Goal: Task Accomplishment & Management: Complete application form

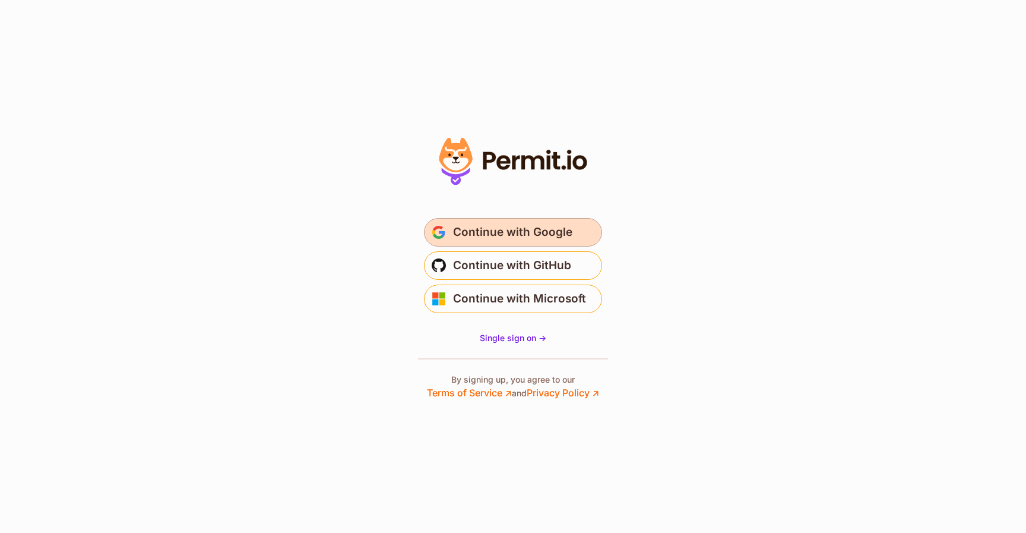
click at [451, 226] on button "Continue with Google" at bounding box center [513, 232] width 178 height 28
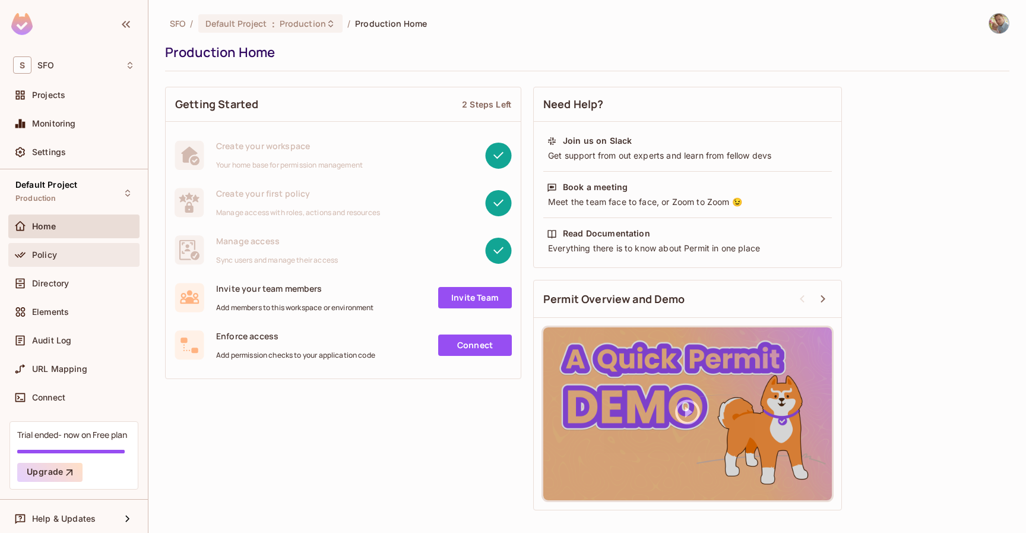
click at [39, 252] on span "Policy" at bounding box center [44, 254] width 25 height 9
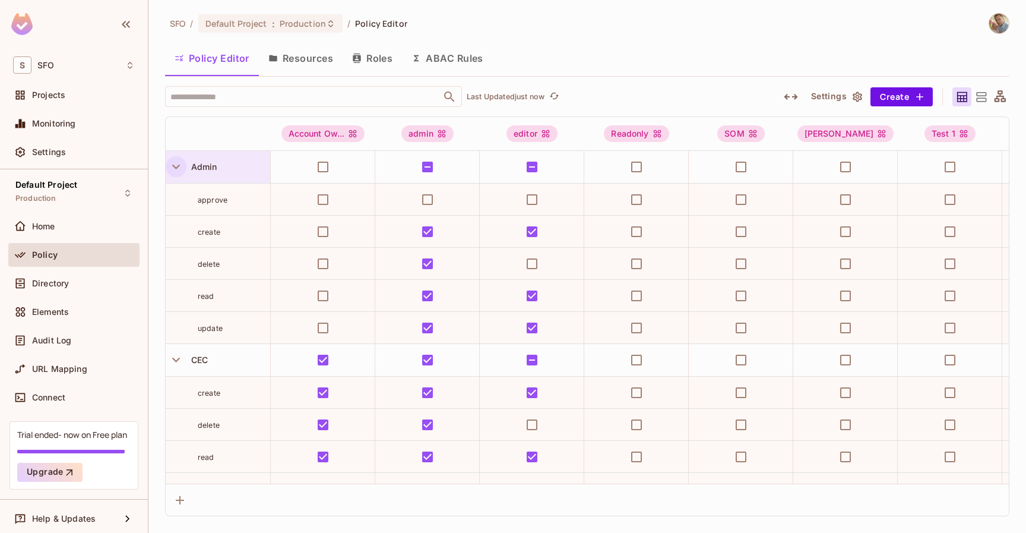
click at [175, 164] on icon "button" at bounding box center [176, 167] width 16 height 16
click at [175, 164] on icon "button" at bounding box center [176, 167] width 5 height 8
click at [175, 164] on icon "button" at bounding box center [176, 167] width 16 height 16
click at [175, 164] on icon "button" at bounding box center [176, 167] width 5 height 8
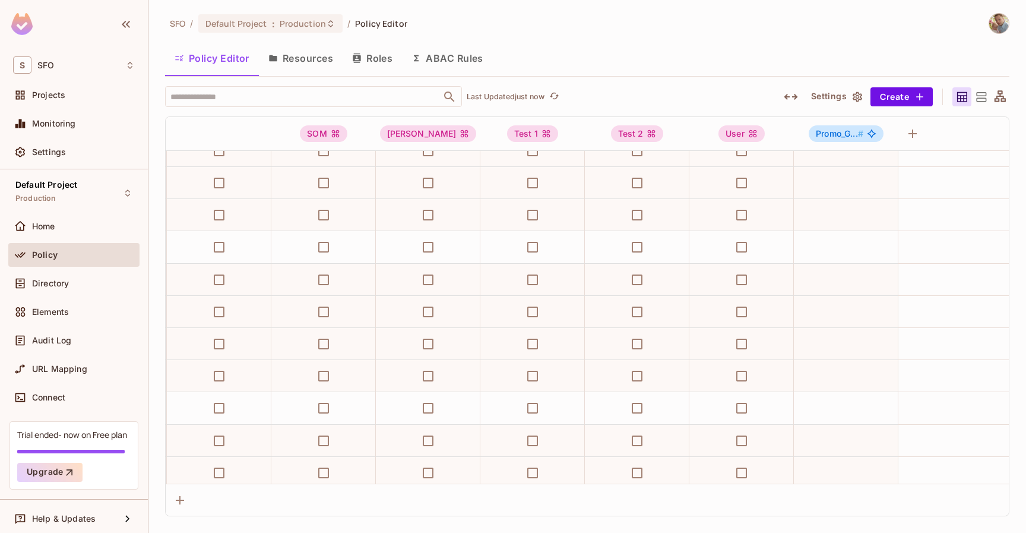
scroll to position [113, 440]
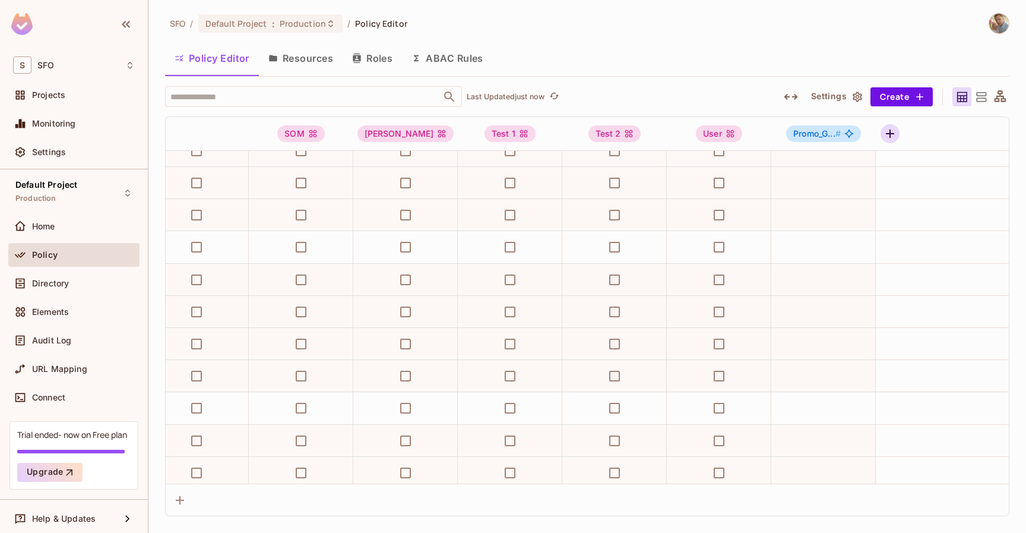
click at [892, 135] on icon "button" at bounding box center [890, 133] width 14 height 14
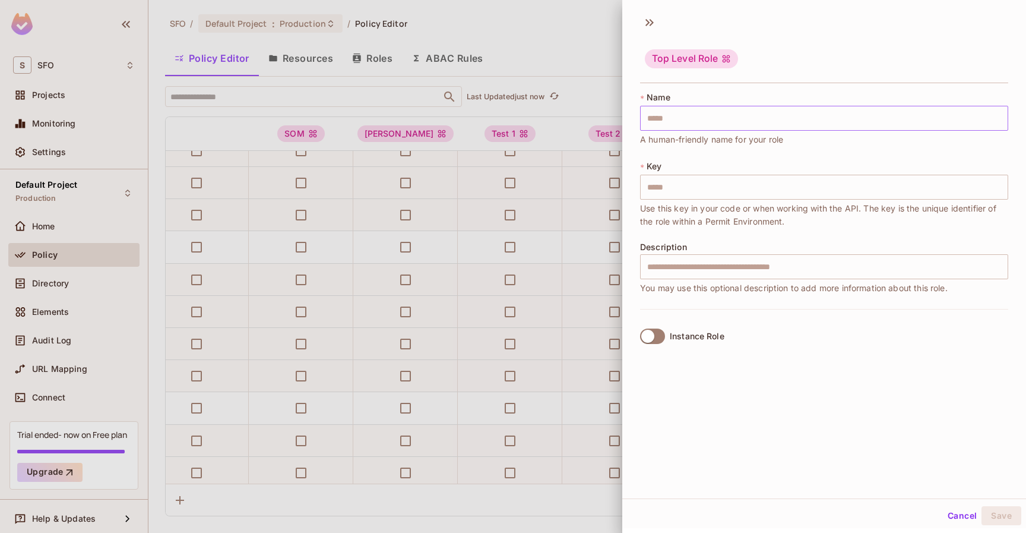
click at [769, 121] on input "text" at bounding box center [824, 118] width 368 height 25
type input "*"
type input "**"
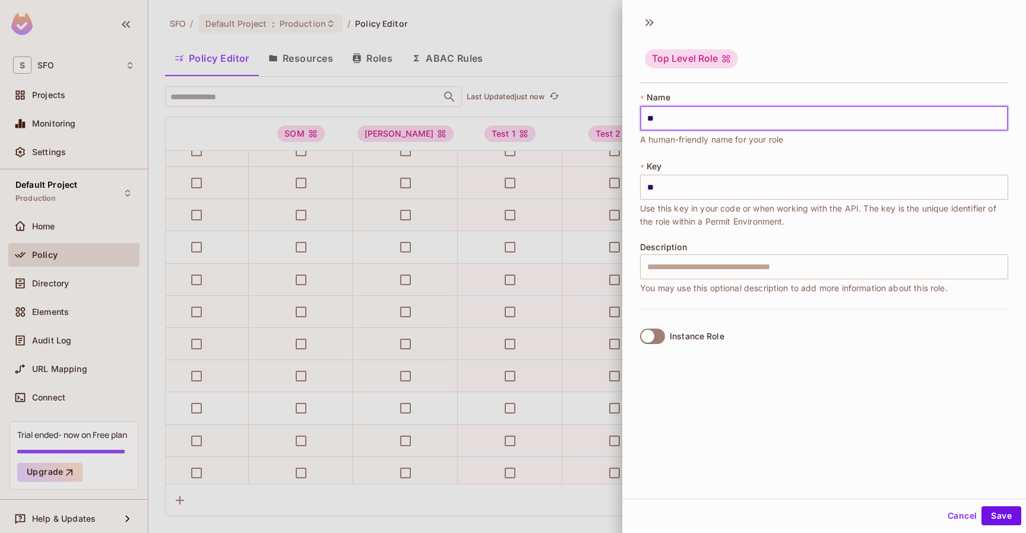
type input "***"
type input "**"
type input "*"
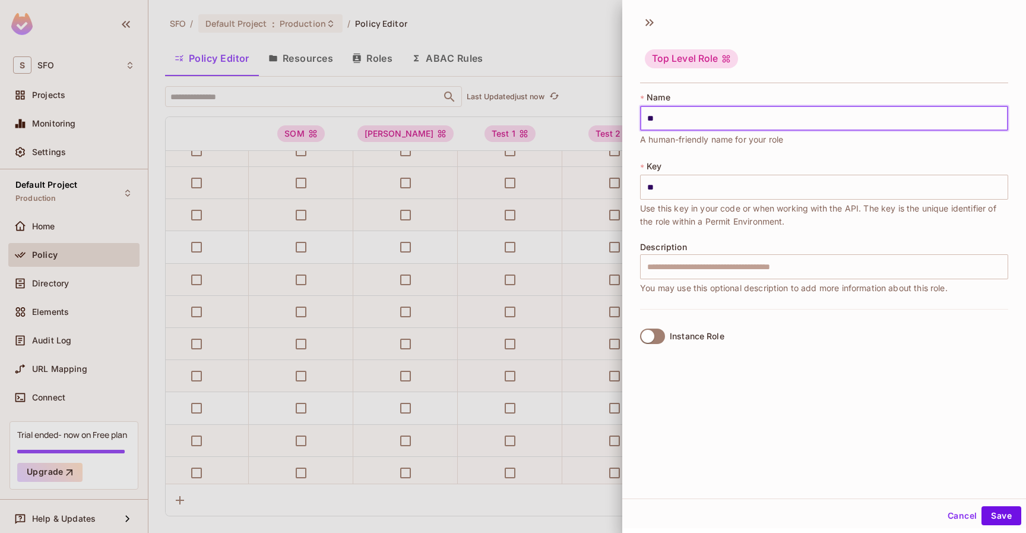
type input "*"
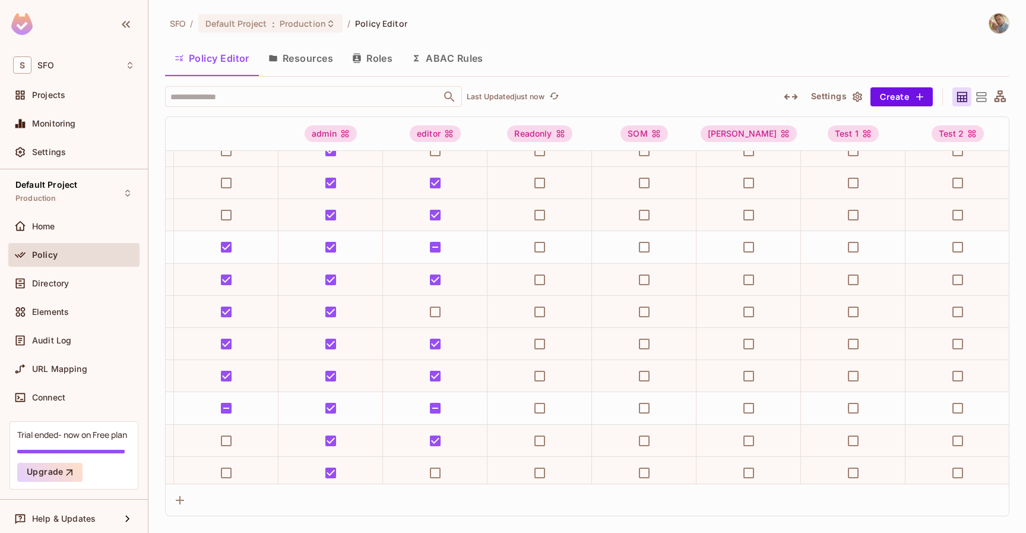
scroll to position [113, 86]
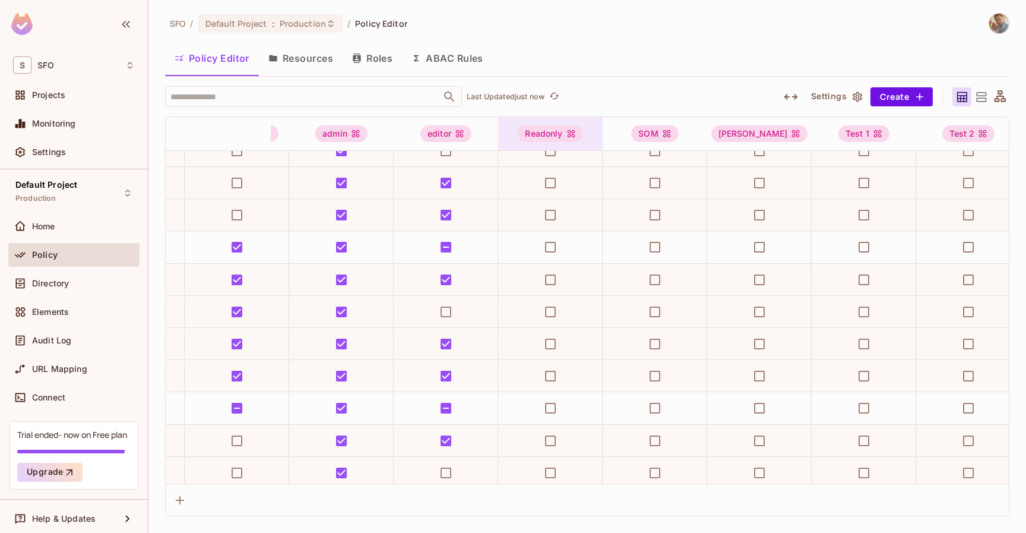
click at [551, 132] on div "Readonly" at bounding box center [550, 133] width 65 height 17
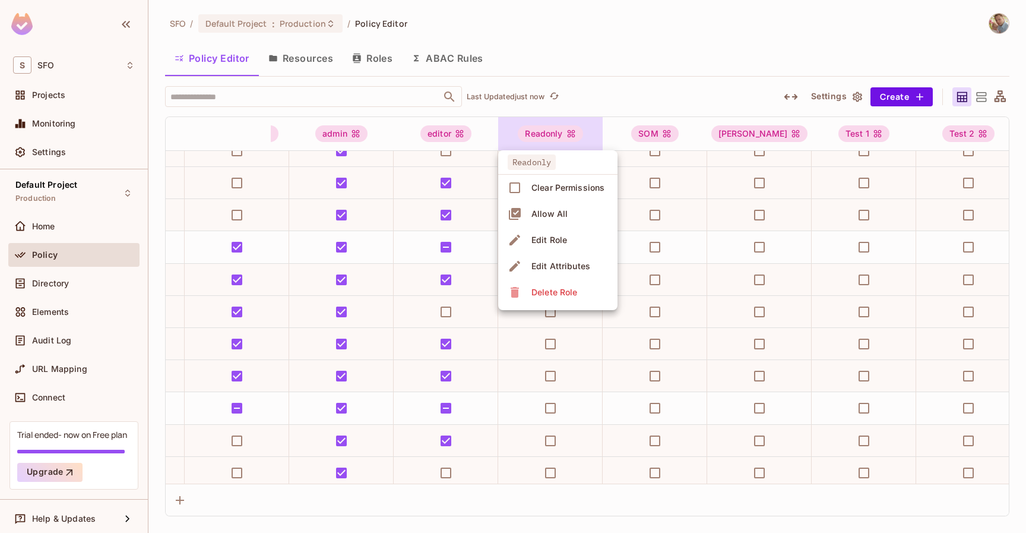
click at [615, 50] on div at bounding box center [513, 266] width 1026 height 533
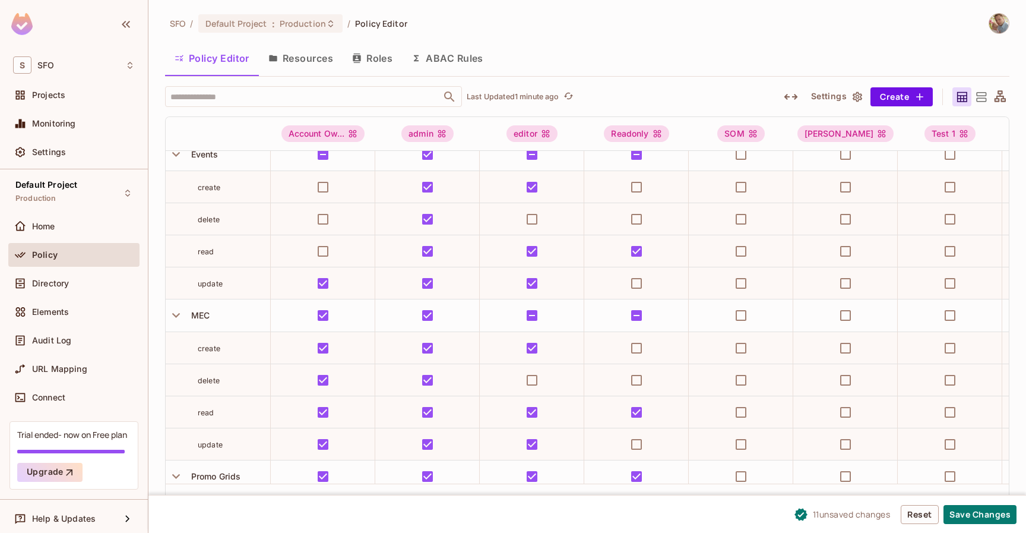
scroll to position [0, 0]
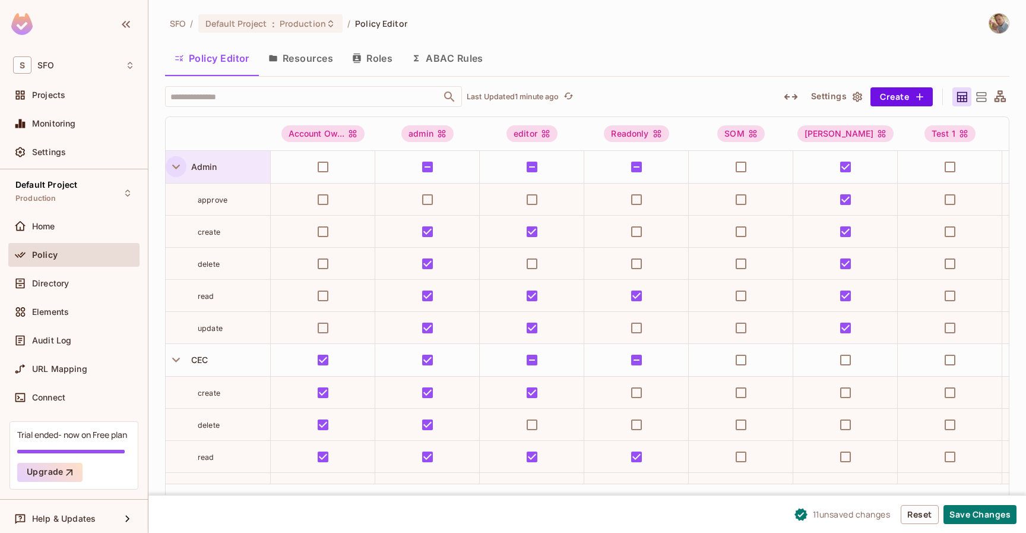
click at [982, 93] on icon at bounding box center [981, 97] width 15 height 15
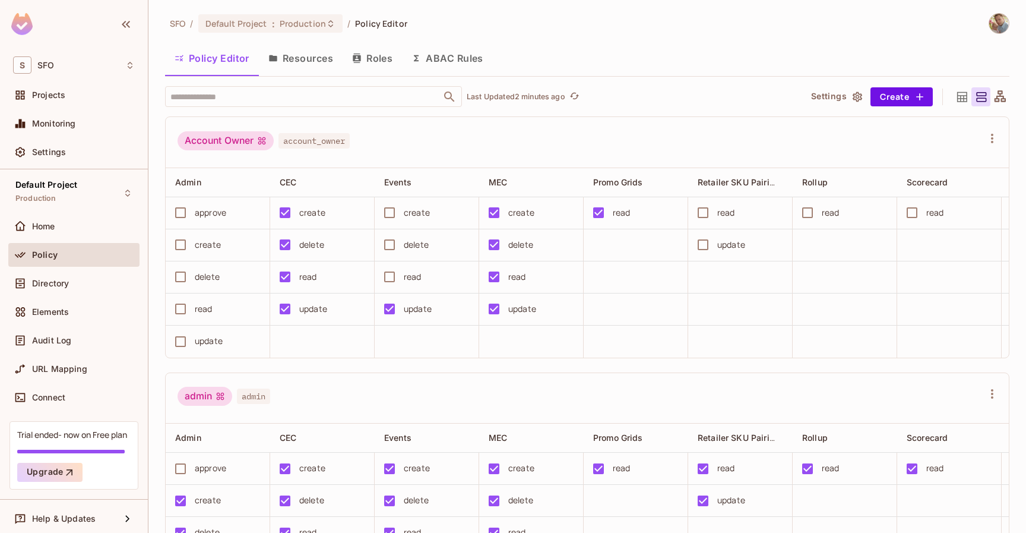
click at [999, 94] on icon at bounding box center [1000, 97] width 15 height 15
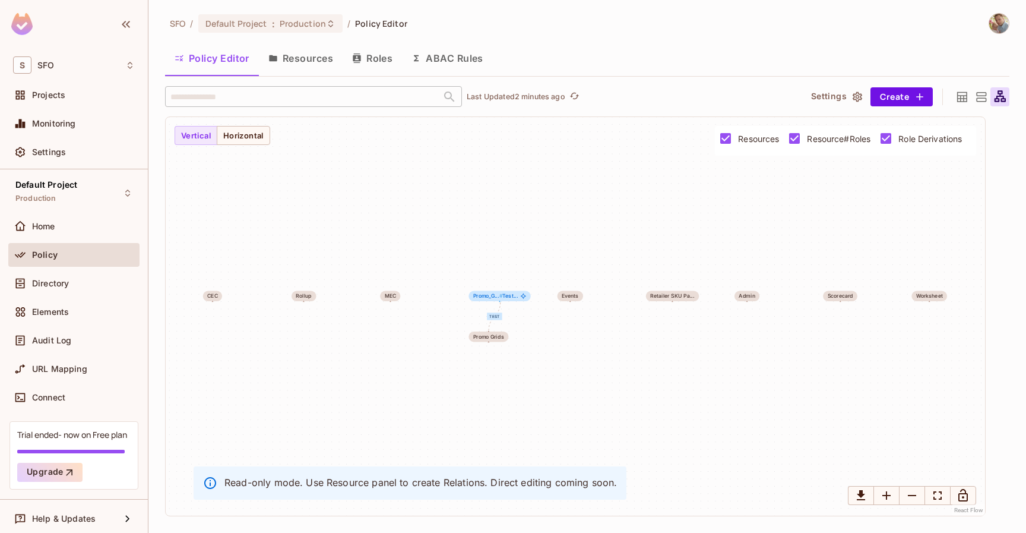
click at [979, 96] on icon at bounding box center [981, 97] width 15 height 15
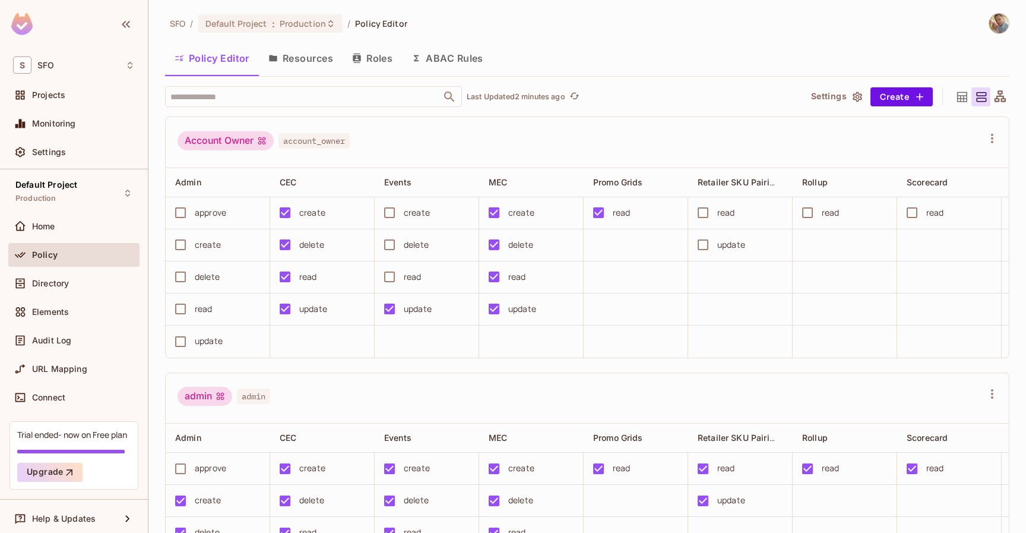
click at [309, 344] on td at bounding box center [322, 341] width 104 height 32
click at [375, 92] on input "text" at bounding box center [302, 96] width 271 height 21
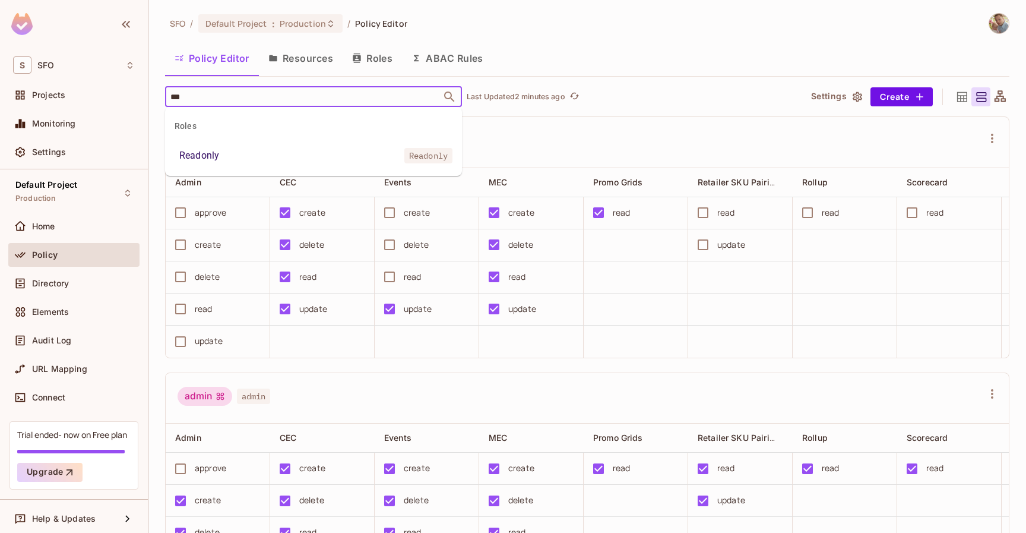
type input "****"
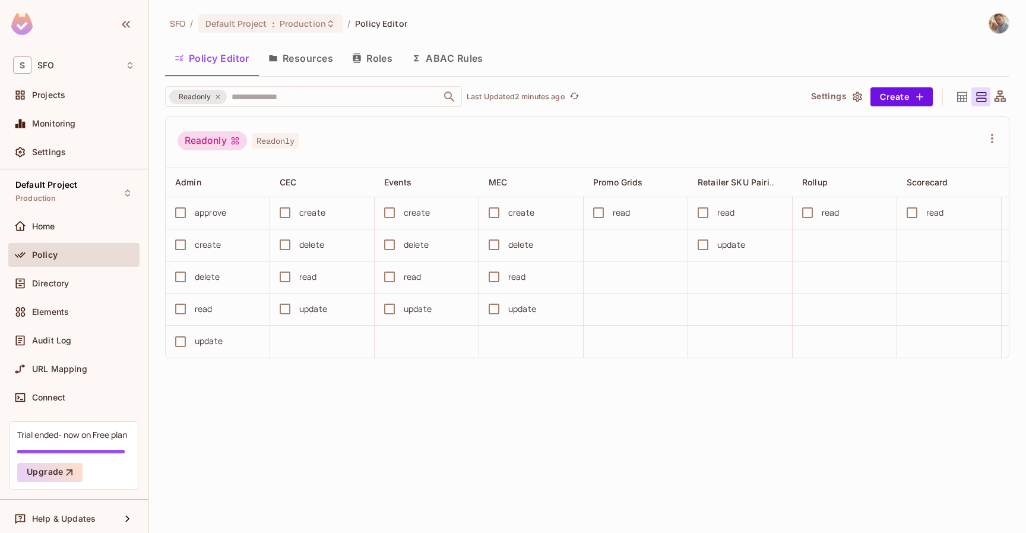
click at [385, 123] on div "Readonly Readonly" at bounding box center [587, 142] width 843 height 51
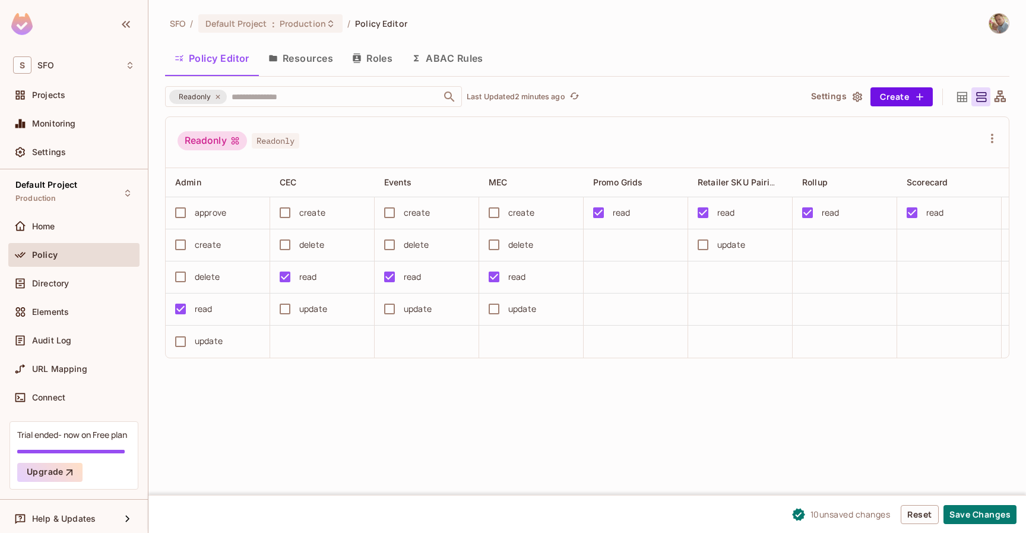
click at [959, 93] on icon at bounding box center [962, 97] width 15 height 15
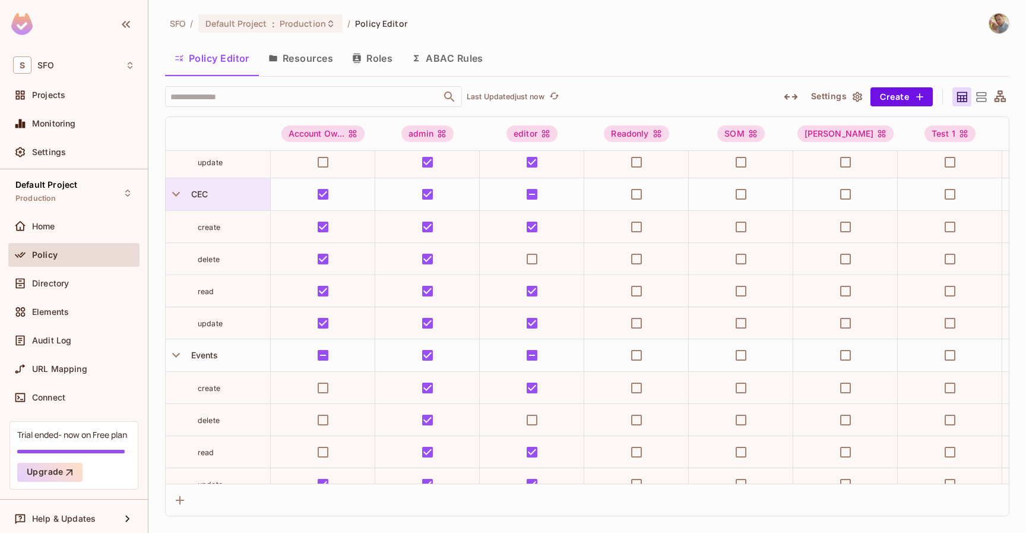
scroll to position [168, 0]
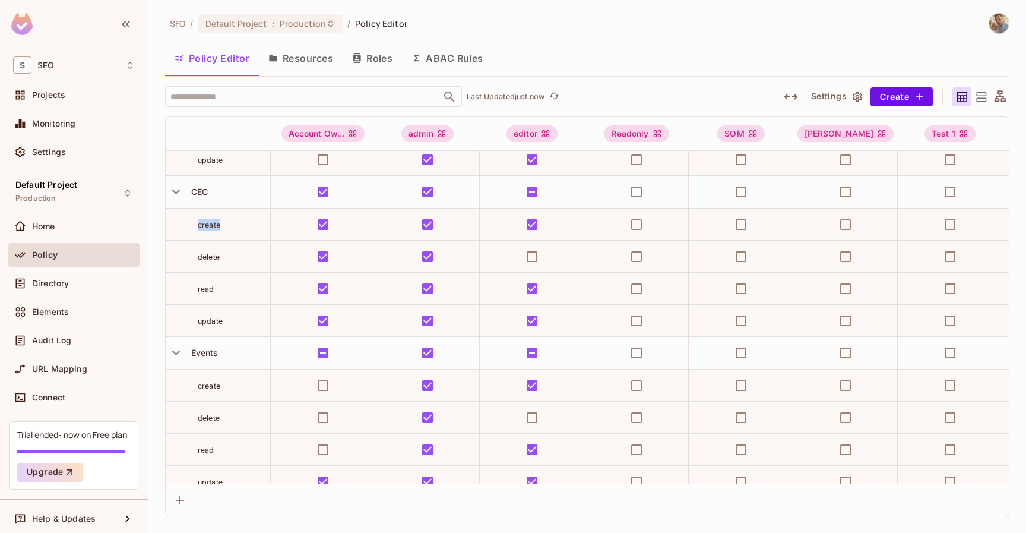
drag, startPoint x: 197, startPoint y: 224, endPoint x: 225, endPoint y: 227, distance: 28.7
click at [225, 227] on div "create" at bounding box center [218, 224] width 104 height 12
drag, startPoint x: 197, startPoint y: 259, endPoint x: 223, endPoint y: 259, distance: 26.1
click at [223, 259] on div "delete" at bounding box center [218, 257] width 104 height 12
drag, startPoint x: 196, startPoint y: 286, endPoint x: 219, endPoint y: 286, distance: 23.2
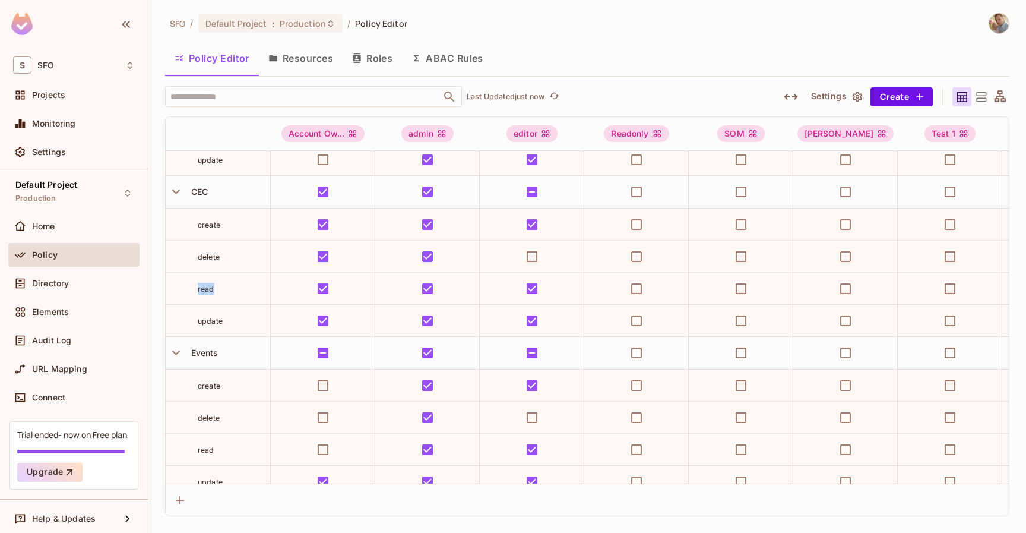
click at [219, 286] on div "read" at bounding box center [218, 289] width 104 height 12
drag, startPoint x: 188, startPoint y: 322, endPoint x: 245, endPoint y: 322, distance: 57.0
click at [246, 322] on div "update" at bounding box center [218, 321] width 104 height 12
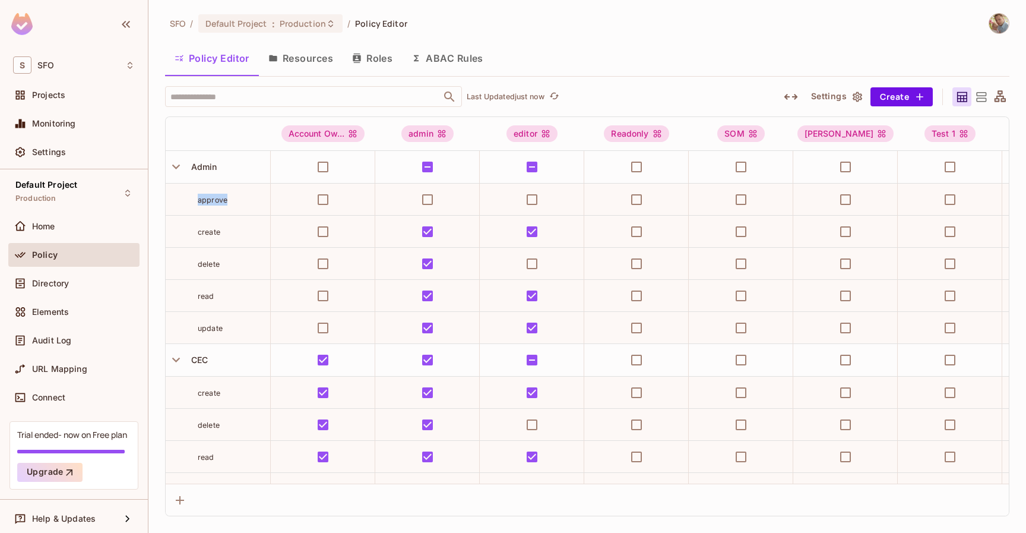
drag, startPoint x: 195, startPoint y: 197, endPoint x: 236, endPoint y: 208, distance: 42.5
click at [236, 209] on td "approve" at bounding box center [218, 199] width 105 height 32
click at [983, 95] on icon at bounding box center [981, 96] width 10 height 9
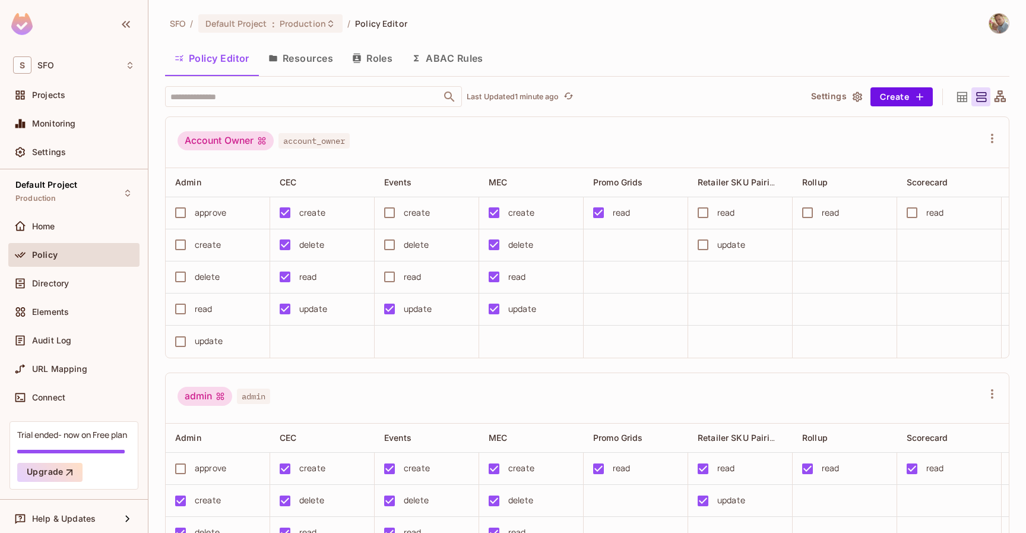
click at [963, 102] on icon at bounding box center [962, 97] width 15 height 15
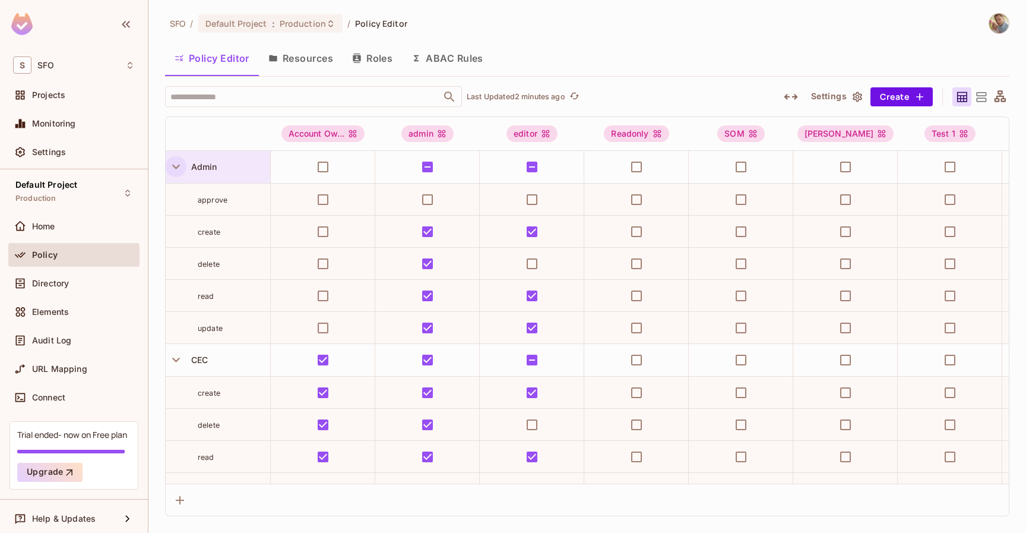
click at [173, 164] on icon "button" at bounding box center [176, 167] width 16 height 16
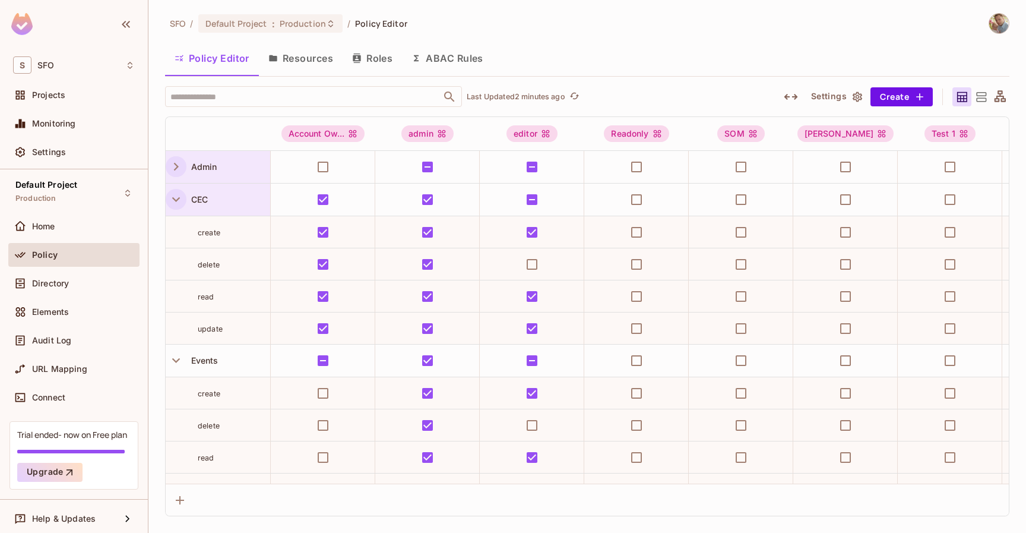
click at [174, 193] on icon "button" at bounding box center [176, 199] width 16 height 16
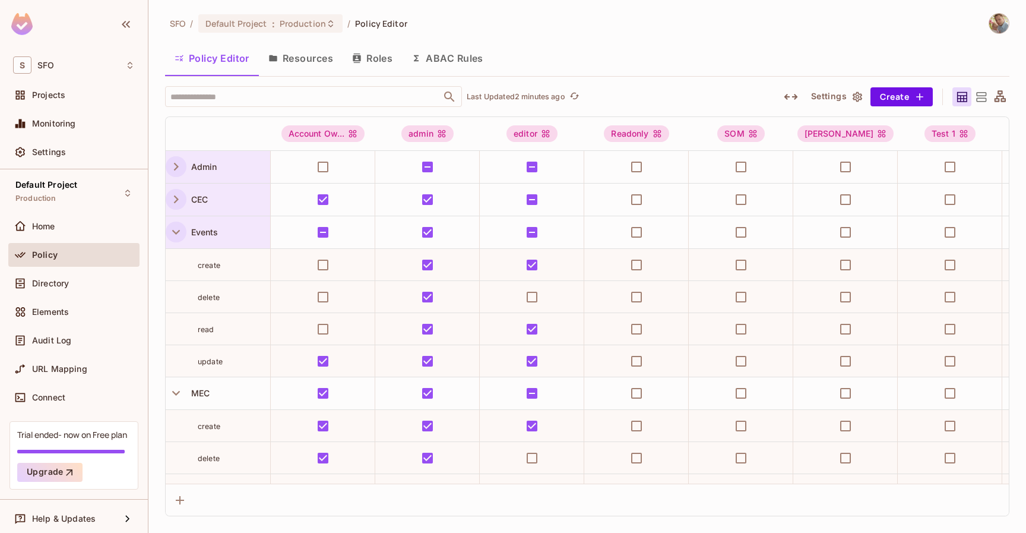
click at [171, 233] on icon "button" at bounding box center [176, 232] width 16 height 16
click at [173, 259] on icon "button" at bounding box center [176, 264] width 16 height 16
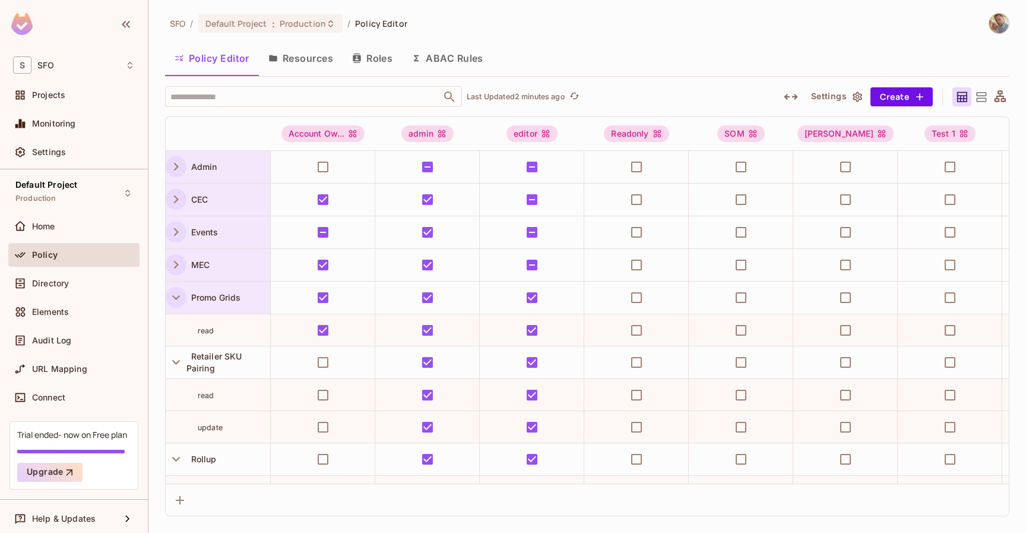
click at [172, 297] on icon "button" at bounding box center [176, 297] width 16 height 16
click at [174, 326] on icon "button" at bounding box center [176, 330] width 16 height 16
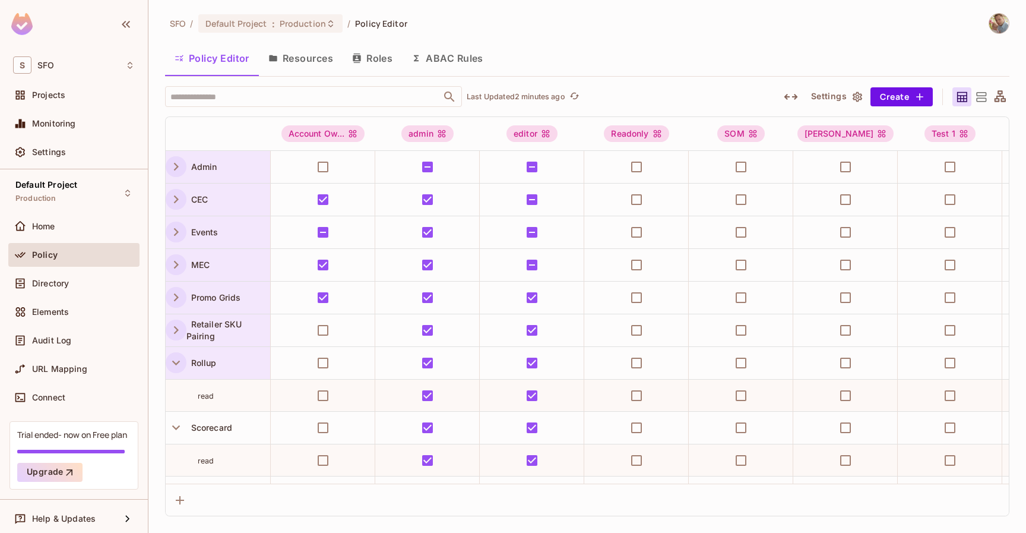
click at [179, 359] on icon "button" at bounding box center [176, 362] width 16 height 16
click at [176, 168] on icon "button" at bounding box center [176, 167] width 5 height 8
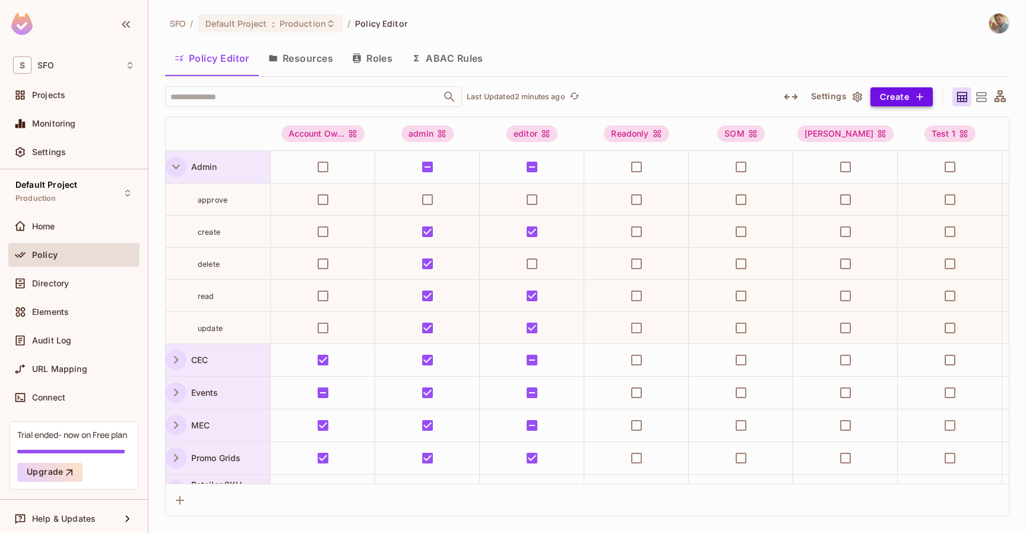
click at [895, 97] on button "Create" at bounding box center [901, 96] width 62 height 19
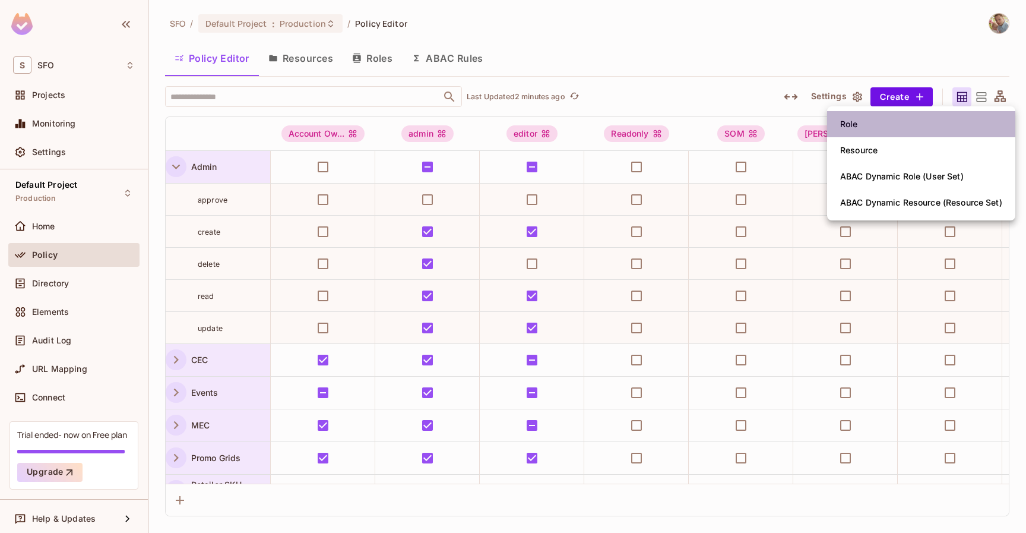
click at [858, 128] on span "Role" at bounding box center [849, 124] width 25 height 19
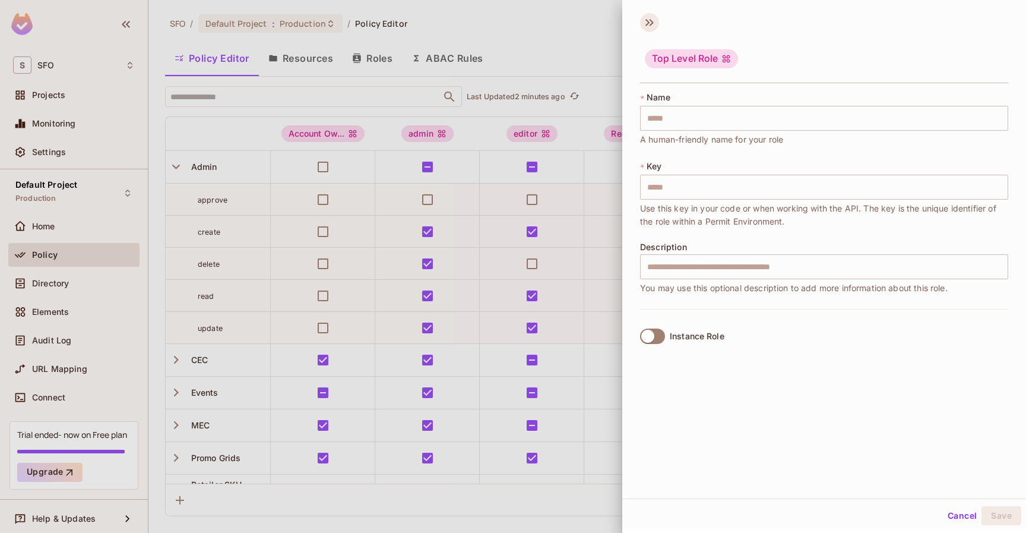
click at [650, 23] on icon at bounding box center [649, 22] width 19 height 19
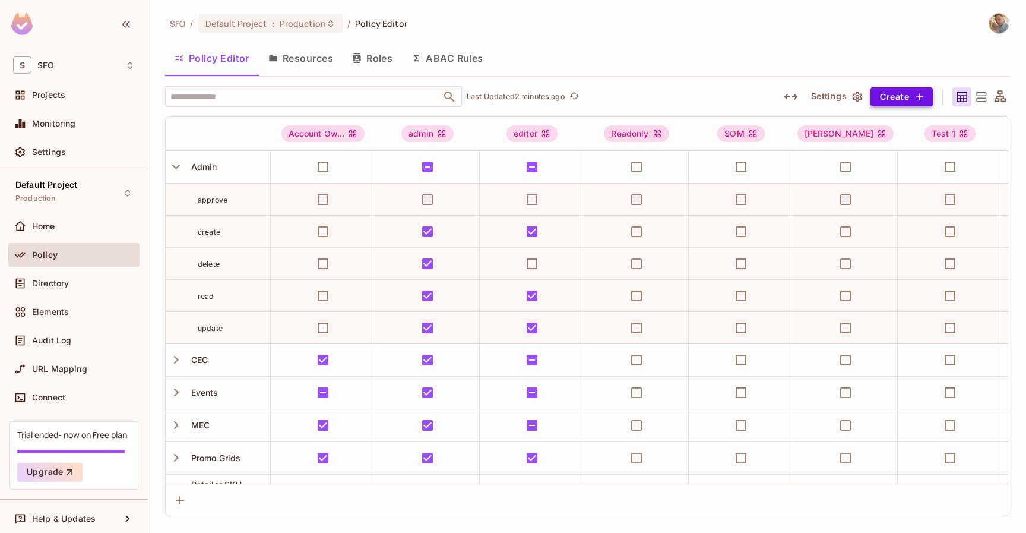
click at [904, 99] on button "Create" at bounding box center [901, 96] width 62 height 19
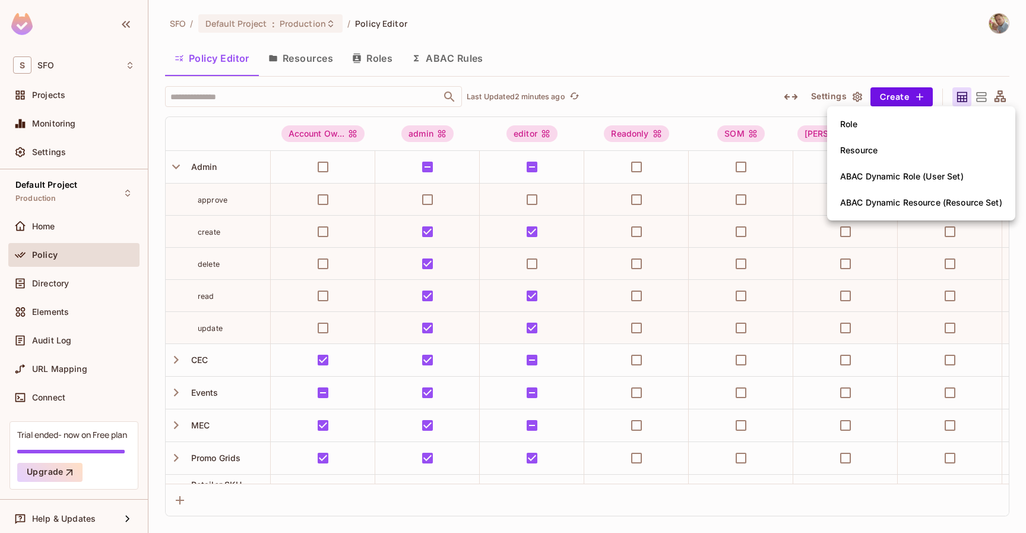
click at [855, 128] on div "Role" at bounding box center [849, 124] width 18 height 12
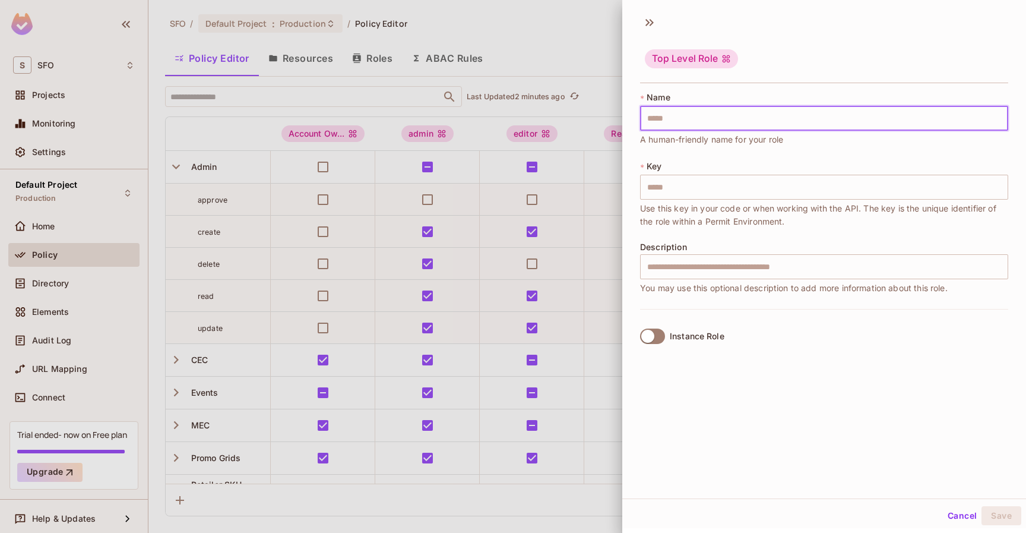
click at [853, 112] on input "text" at bounding box center [824, 118] width 368 height 25
type input "*"
type input "**"
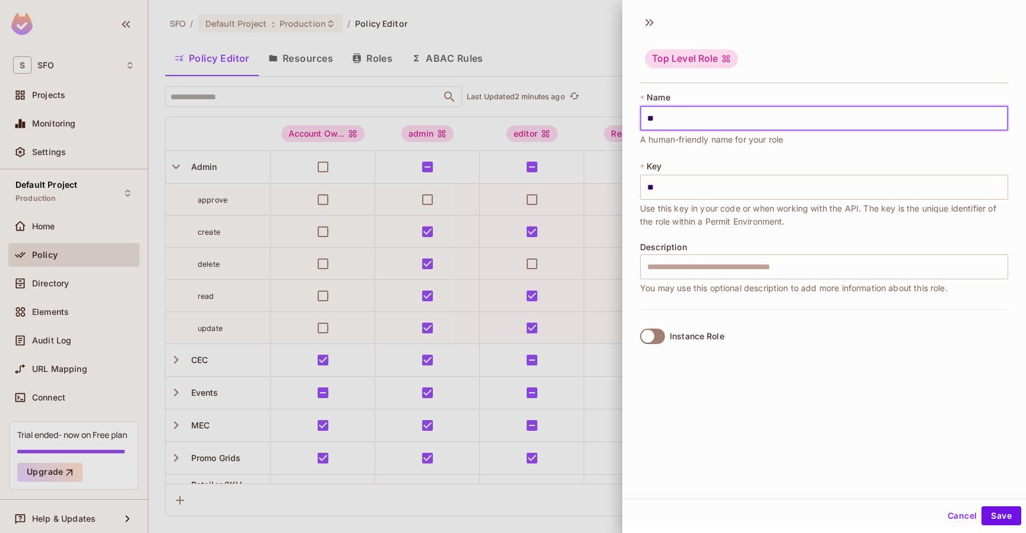
type input "***"
type input "****"
type input "*****"
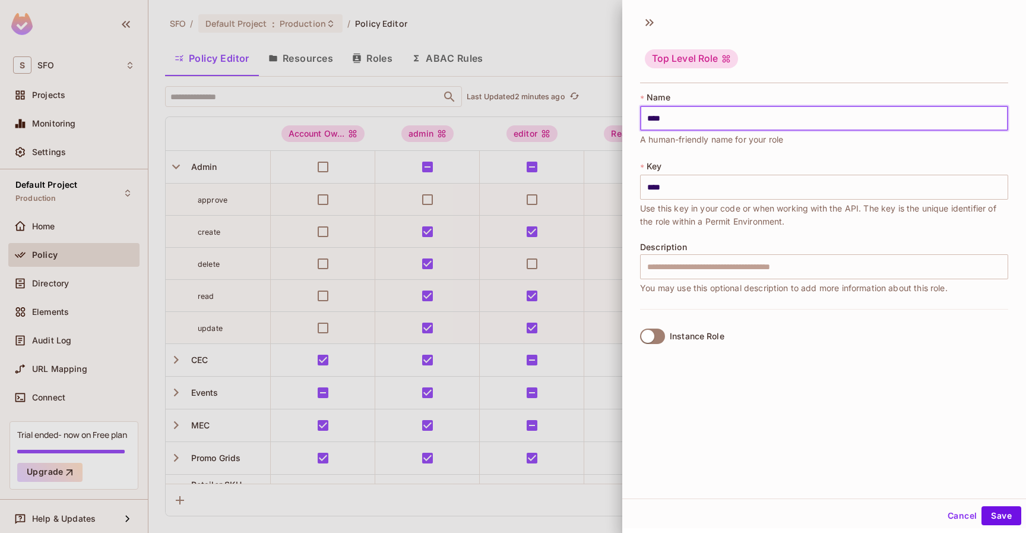
type input "*****"
type input "******"
type input "*******"
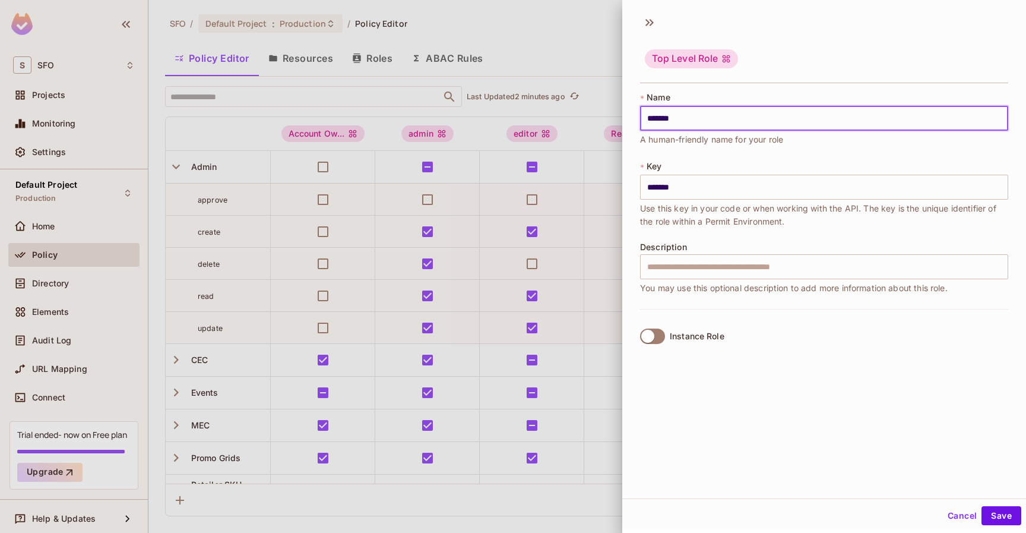
scroll to position [2, 0]
type input "*******"
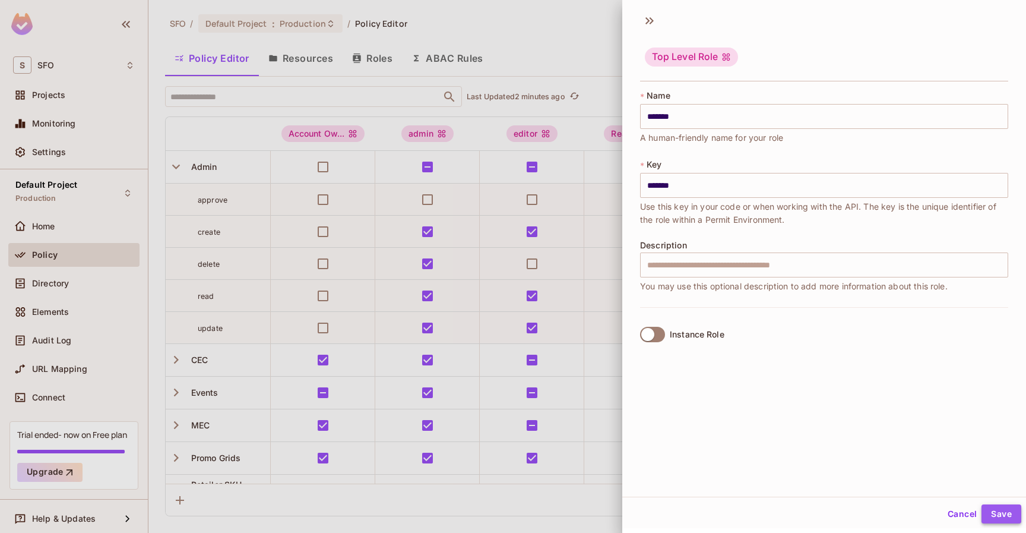
click at [998, 514] on button "Save" at bounding box center [1001, 513] width 40 height 19
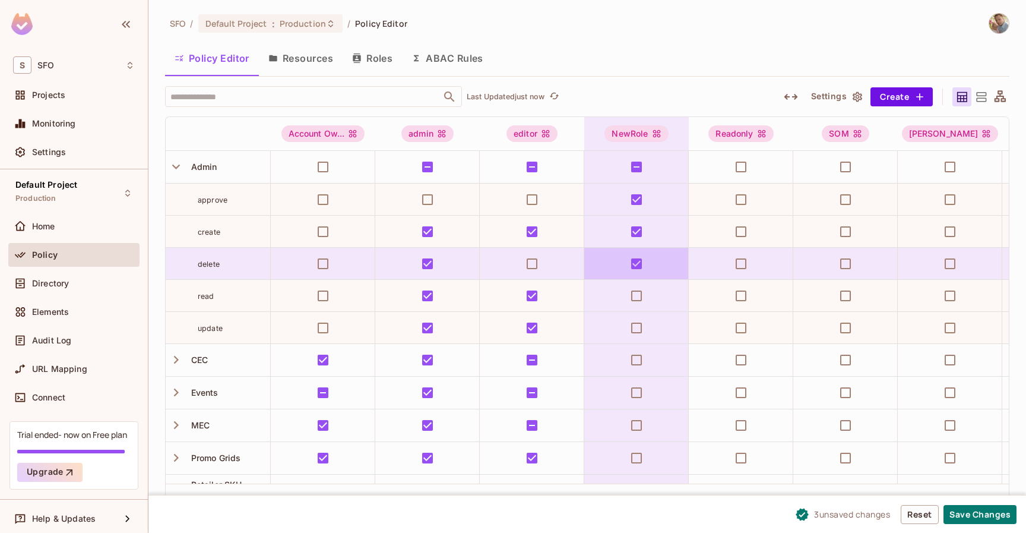
click at [641, 246] on td at bounding box center [636, 232] width 104 height 32
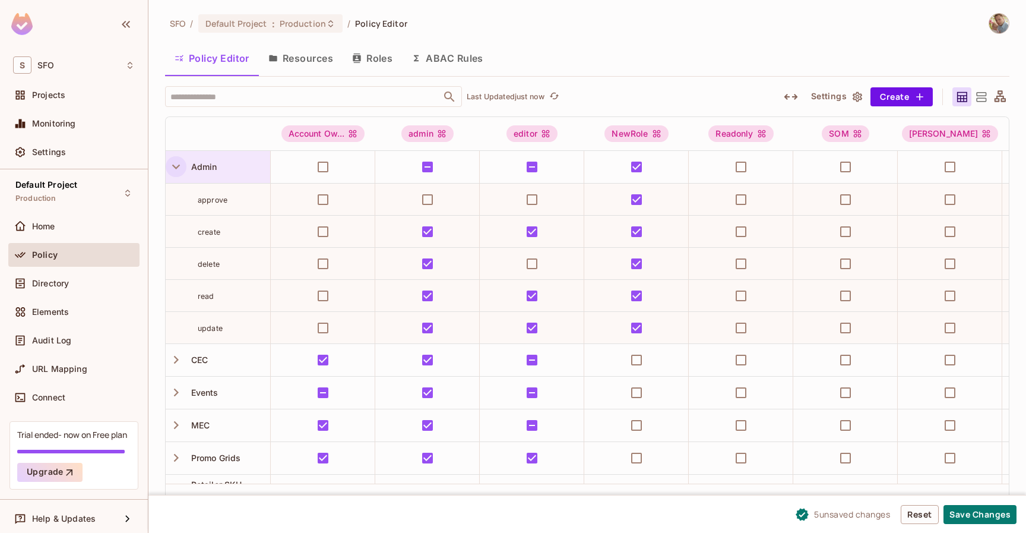
click at [173, 166] on icon "button" at bounding box center [176, 166] width 8 height 5
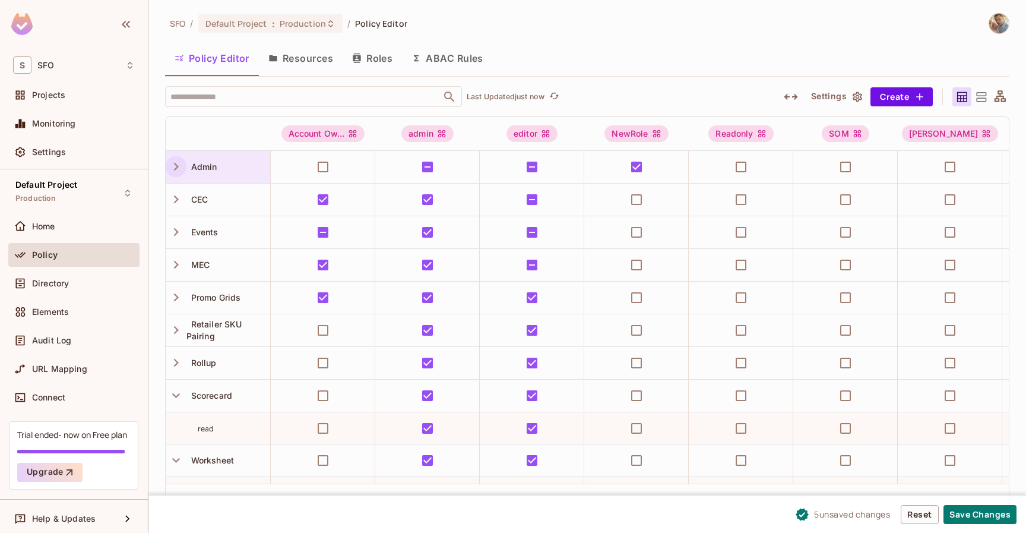
click at [173, 166] on icon "button" at bounding box center [176, 167] width 16 height 16
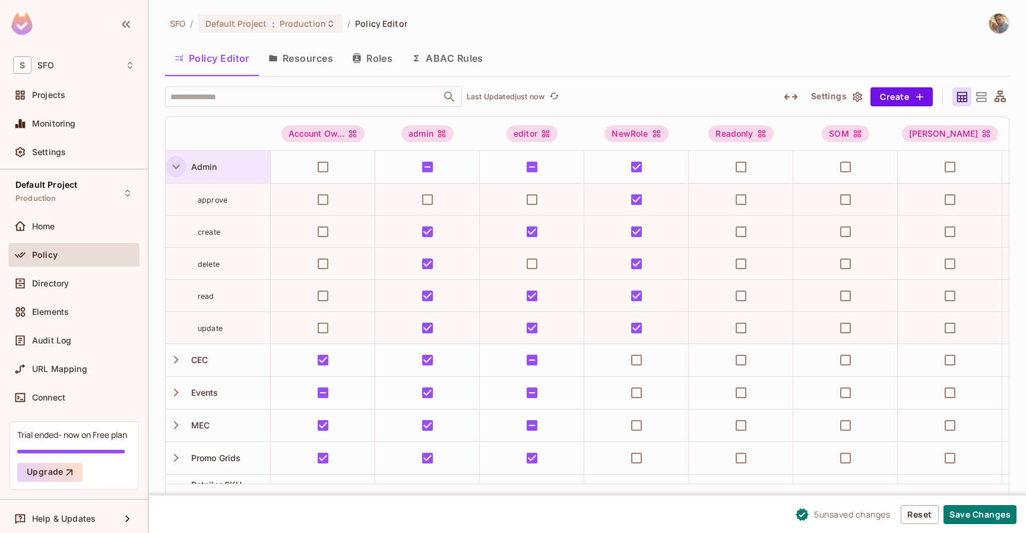
click at [173, 166] on icon "button" at bounding box center [176, 166] width 8 height 5
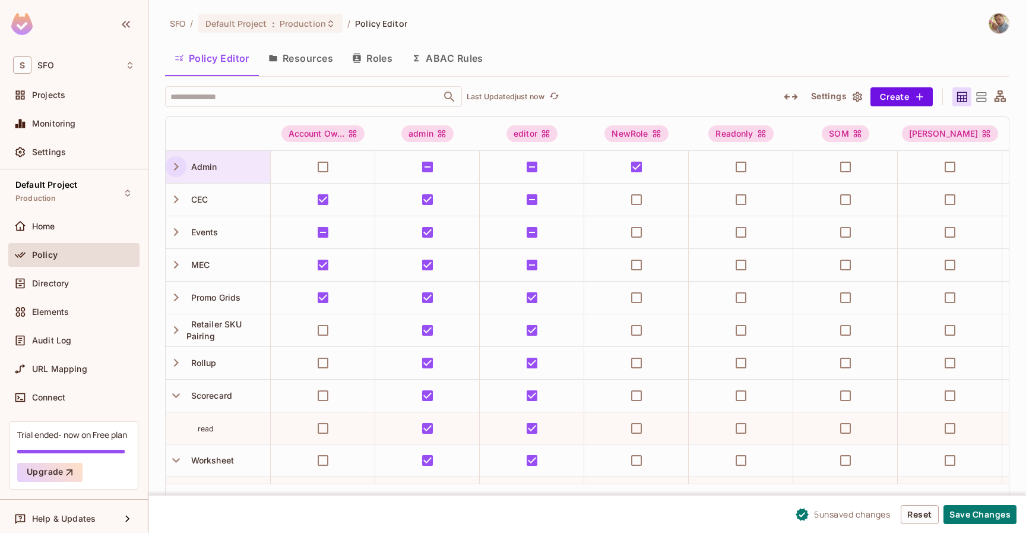
click at [173, 166] on icon "button" at bounding box center [176, 167] width 16 height 16
